Goal: Find specific fact: Find specific fact

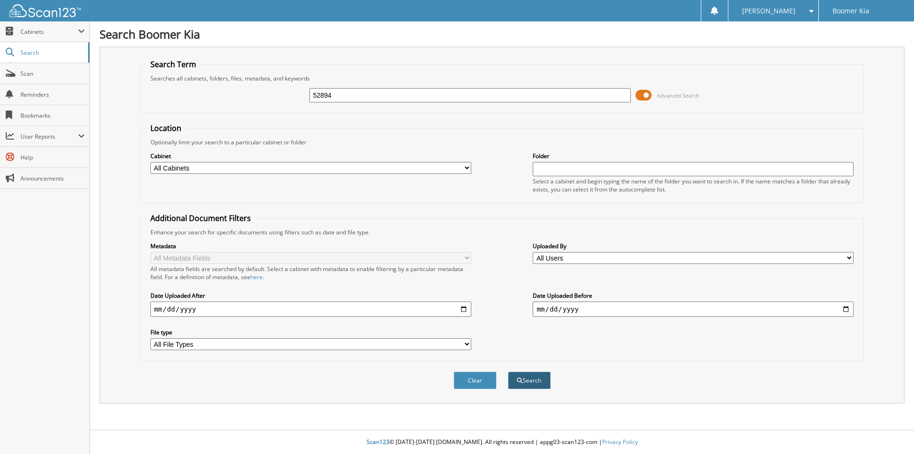
type input "52894"
click at [519, 383] on span "submit" at bounding box center [520, 381] width 6 height 6
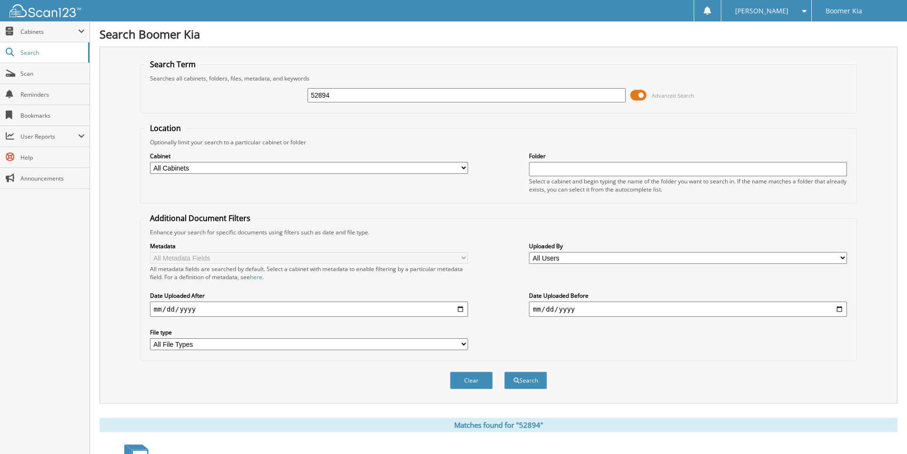
click at [638, 93] on span at bounding box center [639, 95] width 16 height 14
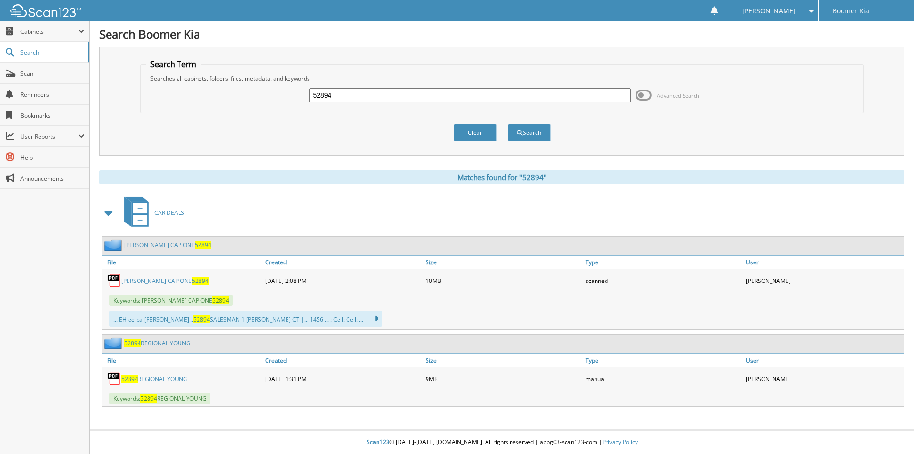
click at [139, 280] on link "[PERSON_NAME] CAP ONE 52894" at bounding box center [164, 281] width 87 height 8
click at [475, 133] on button "Clear" at bounding box center [475, 133] width 43 height 18
